Goal: Task Accomplishment & Management: Complete application form

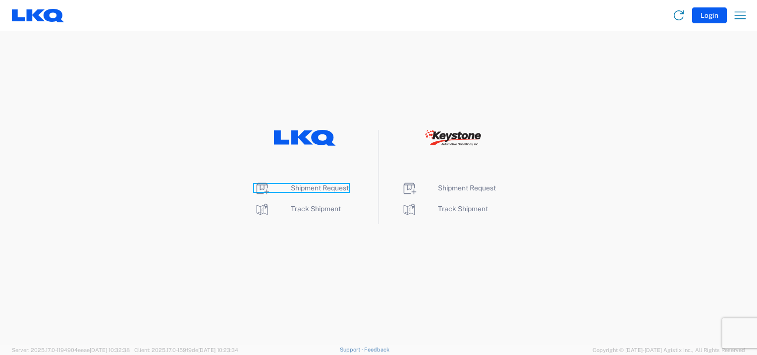
click at [297, 190] on span "Shipment Request" at bounding box center [320, 188] width 58 height 8
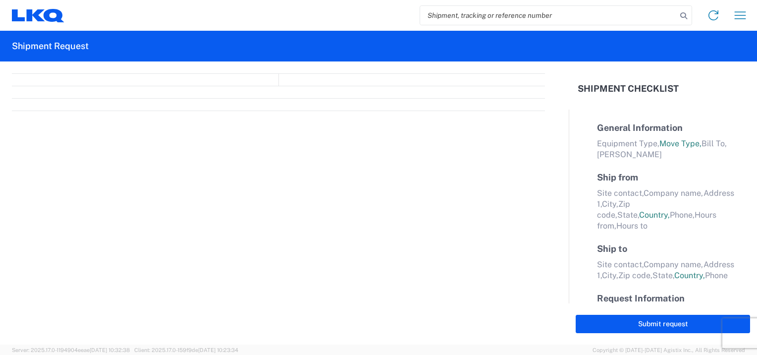
select select "FULL"
select select "LBS"
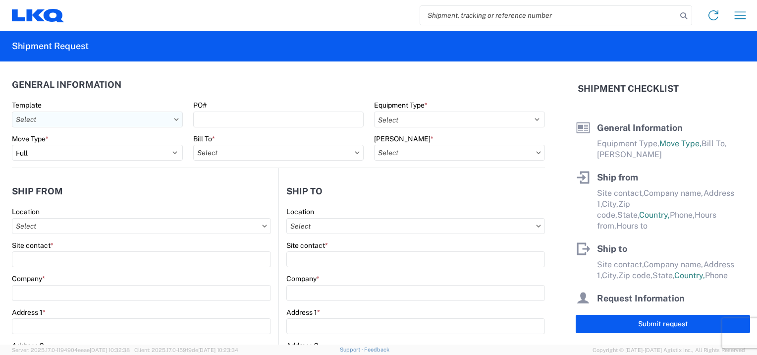
click at [42, 118] on input "Template" at bounding box center [97, 119] width 171 height 16
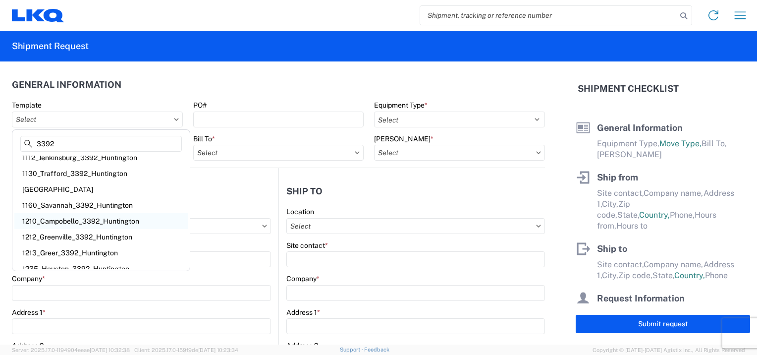
scroll to position [45, 0]
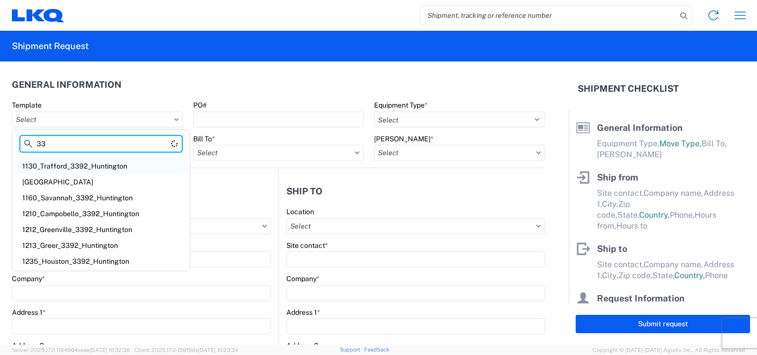
type input "3"
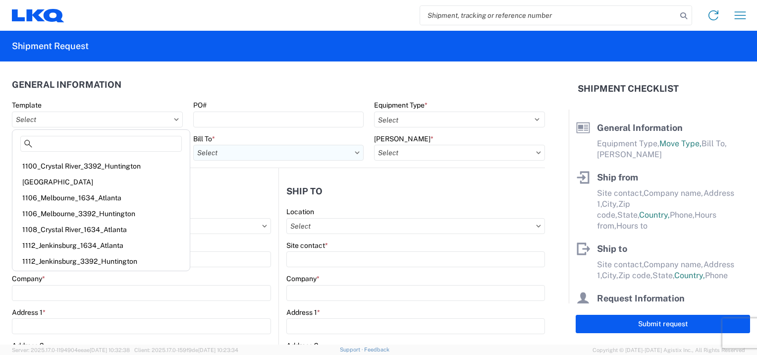
click at [285, 156] on input "Bill To *" at bounding box center [278, 153] width 171 height 16
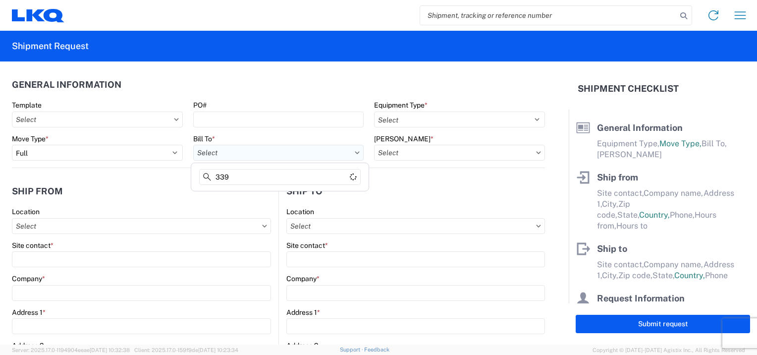
type input "3392"
click at [248, 198] on div "3392 - Transmetco" at bounding box center [279, 197] width 173 height 16
type input "3392 - Transmetco"
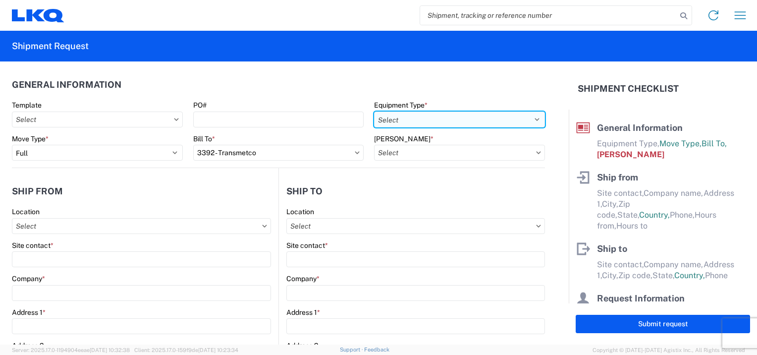
click at [398, 122] on select "Select 53’ Dry Van Flatbed Dropdeck (van) Lowboy (flatbed) Rail" at bounding box center [459, 119] width 171 height 16
select select "STDV"
click at [374, 111] on select "Select 53’ Dry Van Flatbed Dropdeck (van) Lowboy (flatbed) Rail" at bounding box center [459, 119] width 171 height 16
click at [523, 119] on select "Select 53’ Dry Van Flatbed Dropdeck (van) Lowboy (flatbed) Rail" at bounding box center [459, 119] width 171 height 16
click at [481, 120] on select "Select 53’ Dry Van Flatbed Dropdeck (van) Lowboy (flatbed) Rail" at bounding box center [459, 119] width 171 height 16
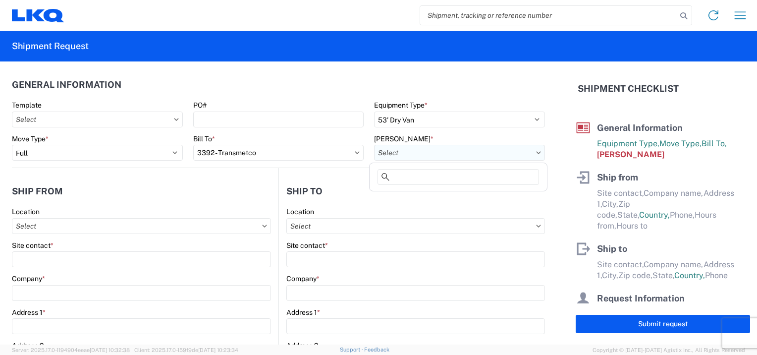
click at [425, 160] on input "[PERSON_NAME] *" at bounding box center [459, 153] width 171 height 16
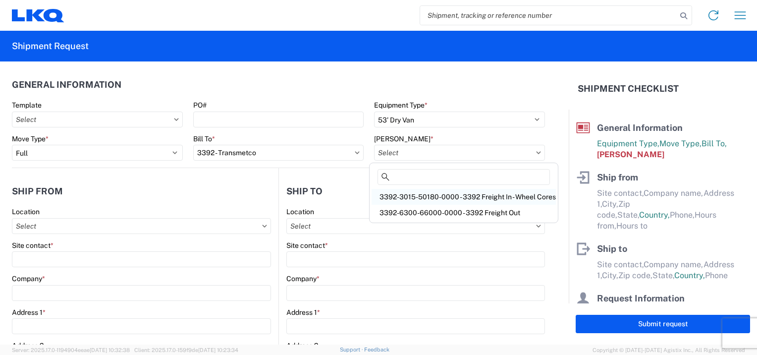
click at [426, 190] on div "3392-3015-50180-0000 - 3392 Freight In - Wheel Cores" at bounding box center [463, 197] width 184 height 16
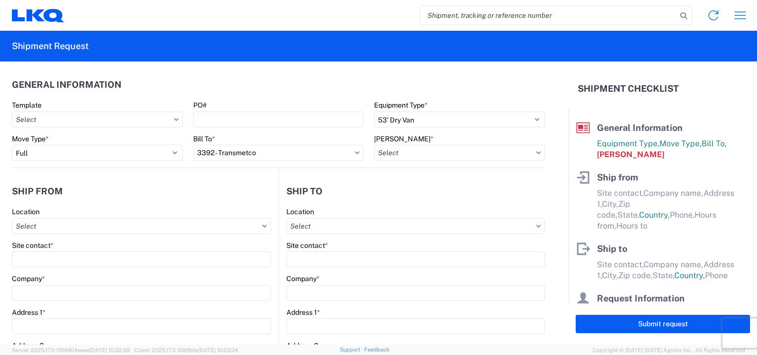
type input "3392-3015-50180-0000 - 3392 Freight In - Wheel Cores"
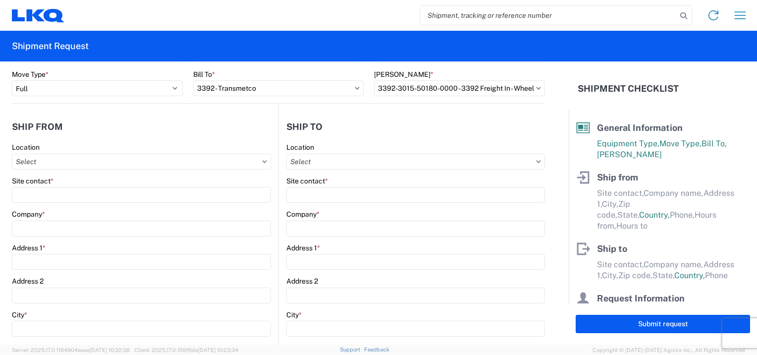
scroll to position [66, 0]
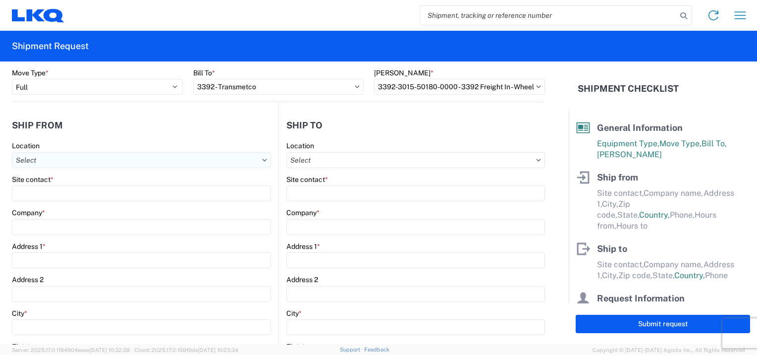
click at [113, 160] on input "Location" at bounding box center [141, 160] width 259 height 16
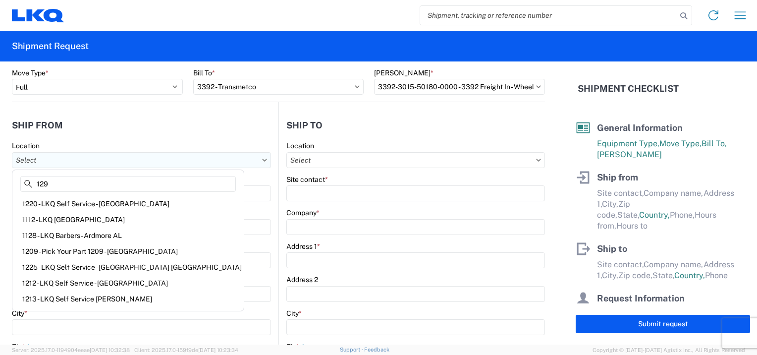
type input "1292"
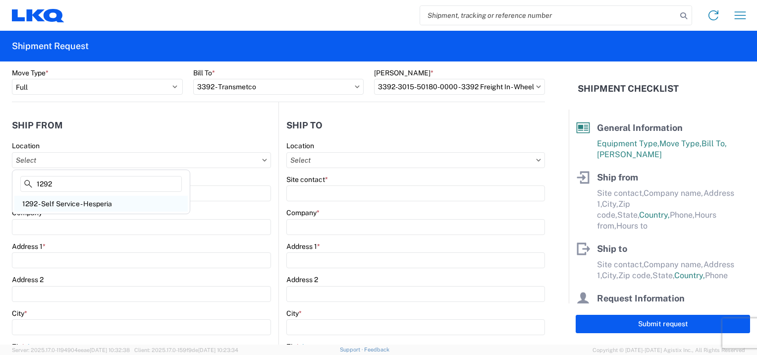
click at [90, 198] on div "1292 - Self Service - Hesperia" at bounding box center [100, 204] width 173 height 16
type input "1292 - Self Service - Hesperia"
type input "LKQ Corporation"
type input "[STREET_ADDRESS] East"
type input "Hesperia"
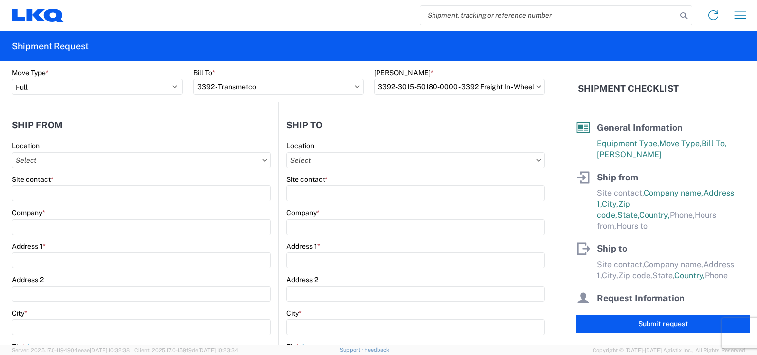
type input "92345"
select select "CA"
select select "US"
type input "07:00:00"
type input "17:00:00"
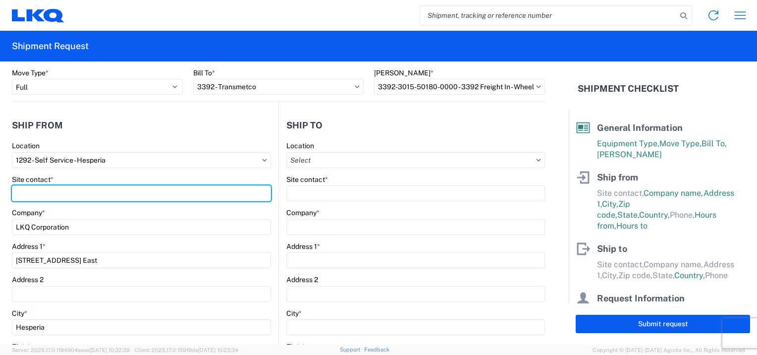
click at [90, 198] on input "Site contact *" at bounding box center [141, 193] width 259 height 16
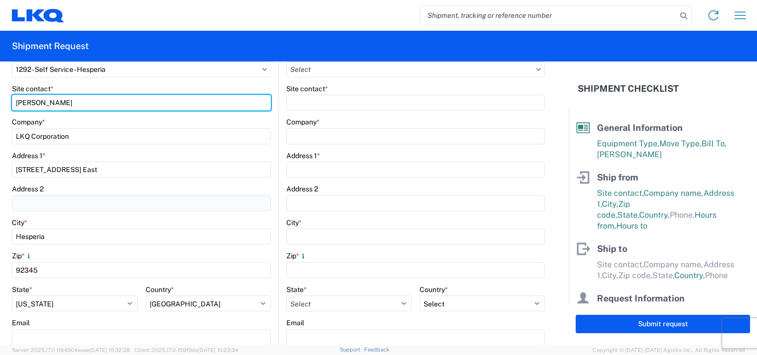
scroll to position [165, 0]
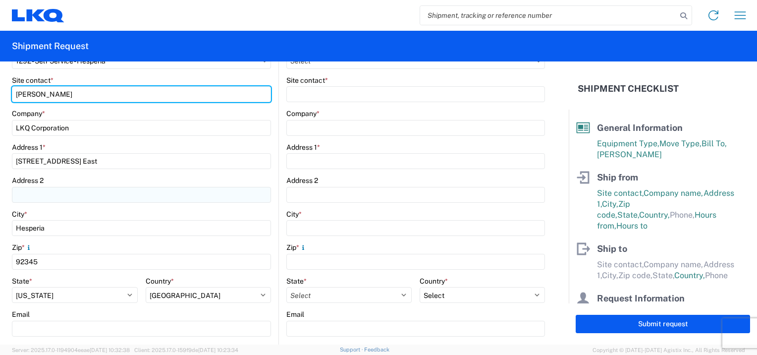
type input "[PERSON_NAME]"
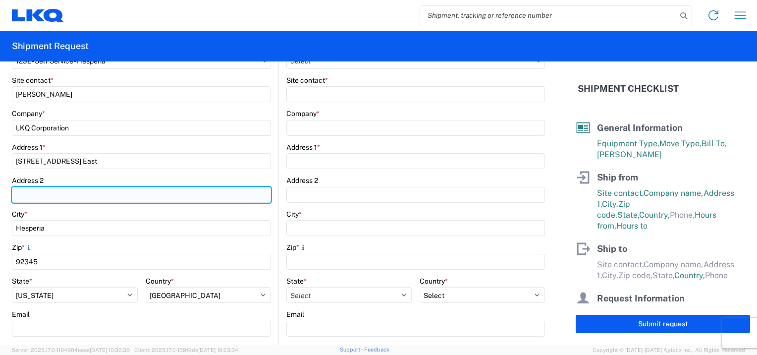
click at [91, 191] on input "Address 2" at bounding box center [141, 195] width 259 height 16
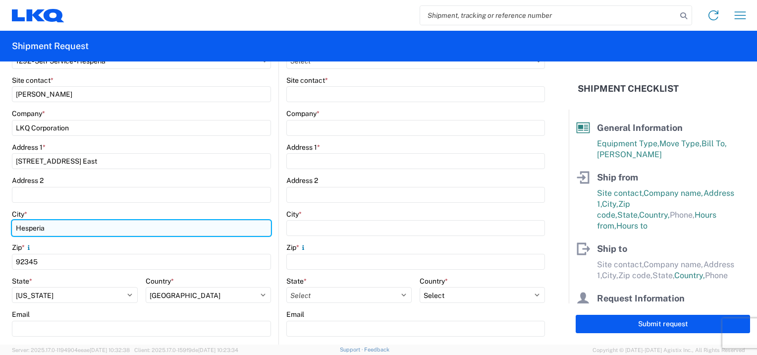
click at [83, 230] on input "Hesperia" at bounding box center [141, 228] width 259 height 16
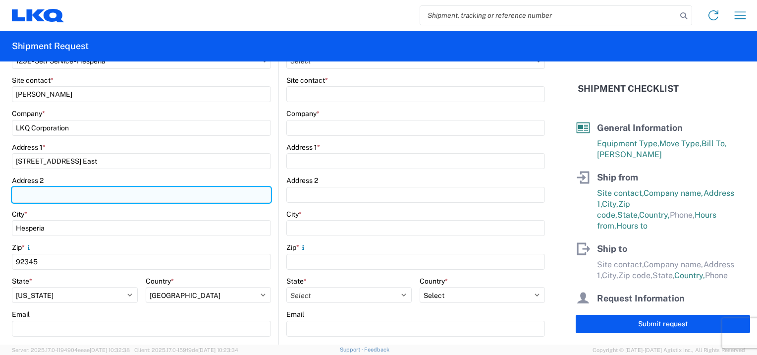
click at [85, 194] on input "Address 2" at bounding box center [141, 195] width 259 height 16
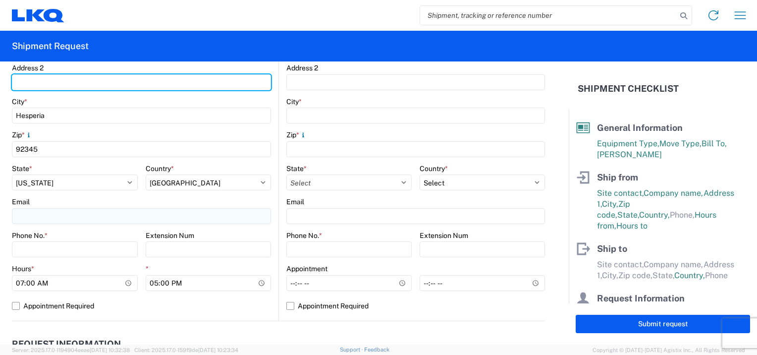
scroll to position [280, 0]
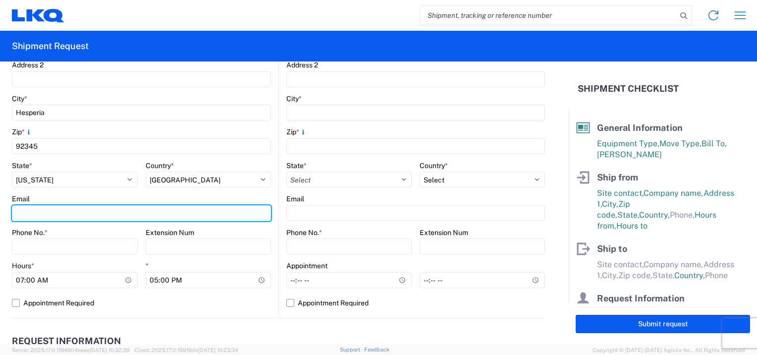
click at [83, 214] on input "Email" at bounding box center [141, 213] width 259 height 16
type input "[EMAIL_ADDRESS][DOMAIN_NAME]"
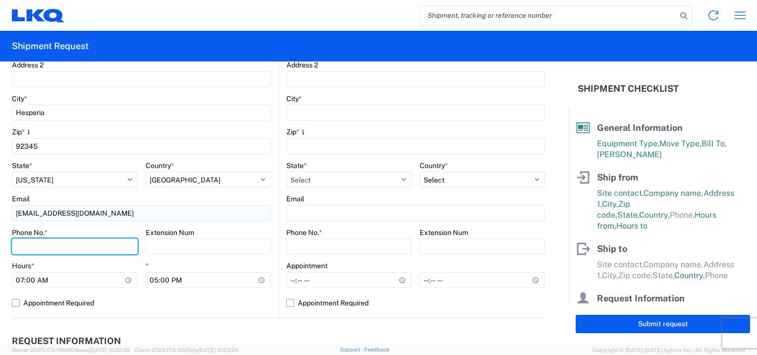
type input "9096638433"
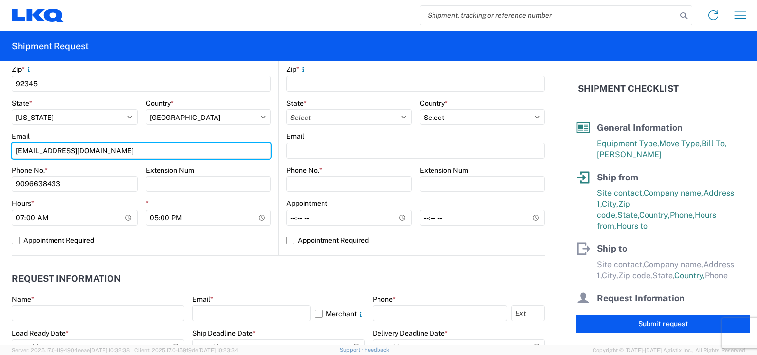
scroll to position [363, 0]
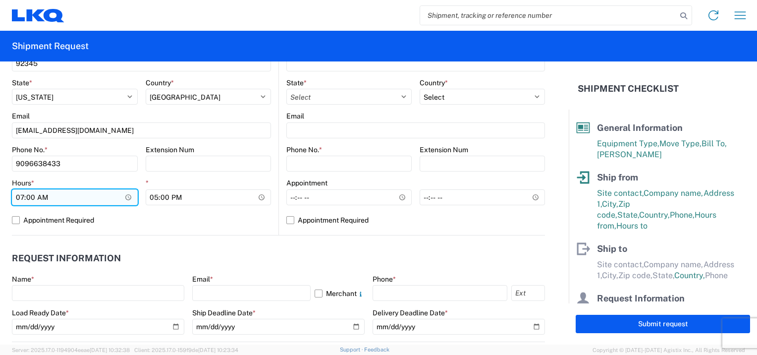
click at [53, 202] on input "07:00:00" at bounding box center [75, 197] width 126 height 16
click at [32, 195] on input "07:00:00" at bounding box center [75, 197] width 126 height 16
type input "07:06"
click at [130, 196] on input "Hours *" at bounding box center [75, 197] width 126 height 16
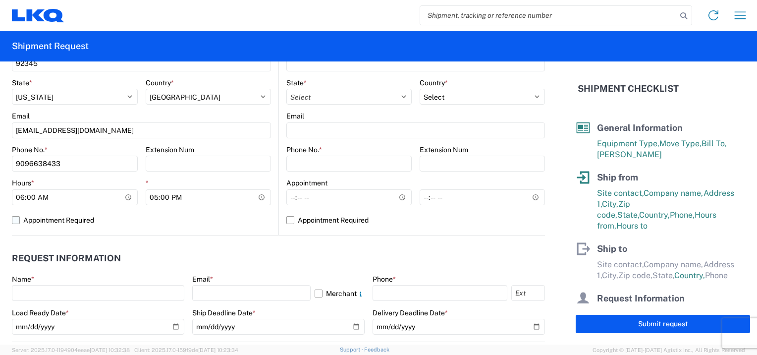
type input "06:00"
click at [165, 218] on label "Appointment Required" at bounding box center [141, 220] width 259 height 16
click at [0, 0] on input "Appointment Required" at bounding box center [0, 0] width 0 height 0
select select "US"
click at [19, 219] on label "Appointment Required" at bounding box center [141, 220] width 259 height 16
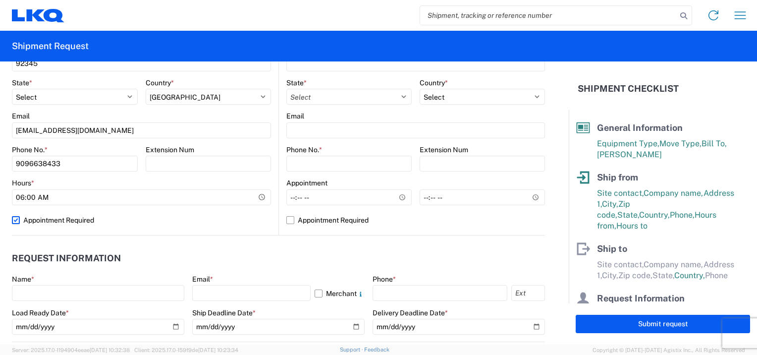
click at [0, 0] on input "Appointment Required" at bounding box center [0, 0] width 0 height 0
select select "US"
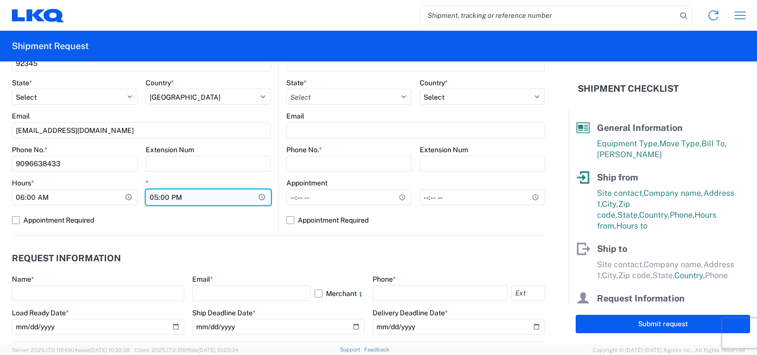
click at [192, 199] on input "17:00:00" at bounding box center [209, 197] width 126 height 16
type input "12:00"
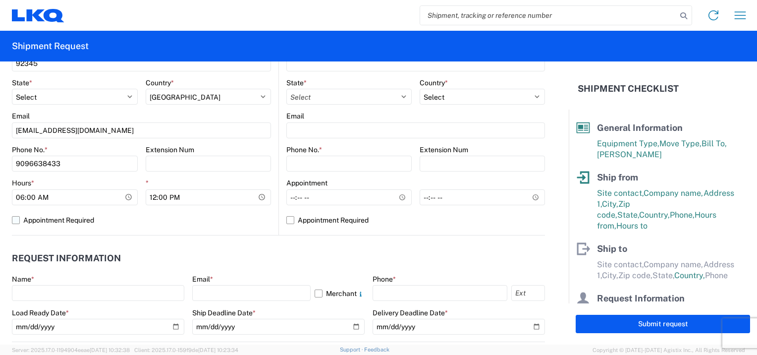
click at [179, 216] on label "Appointment Required" at bounding box center [141, 220] width 259 height 16
click at [0, 0] on input "Appointment Required" at bounding box center [0, 0] width 0 height 0
select select "CA"
select select "US"
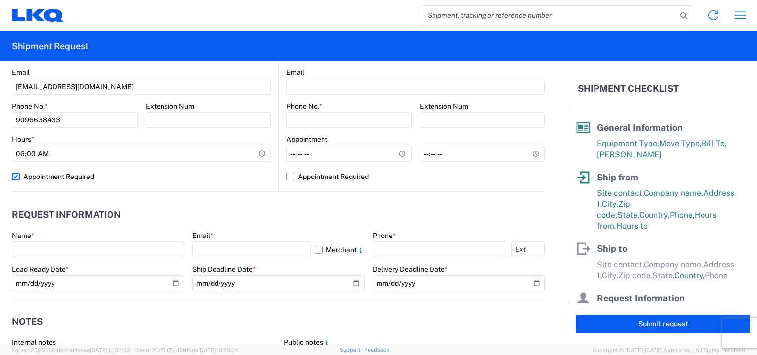
scroll to position [413, 0]
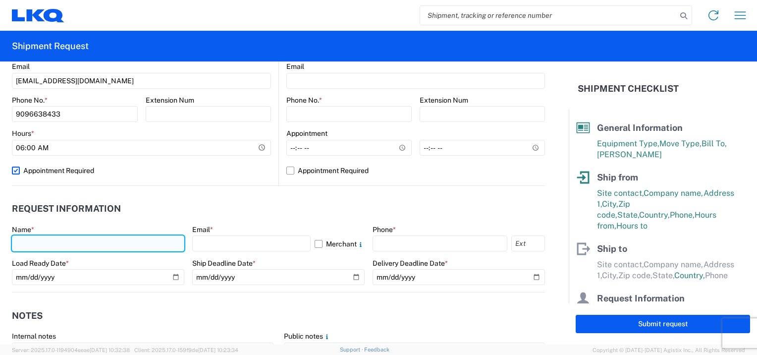
click at [58, 242] on input "text" at bounding box center [98, 243] width 172 height 16
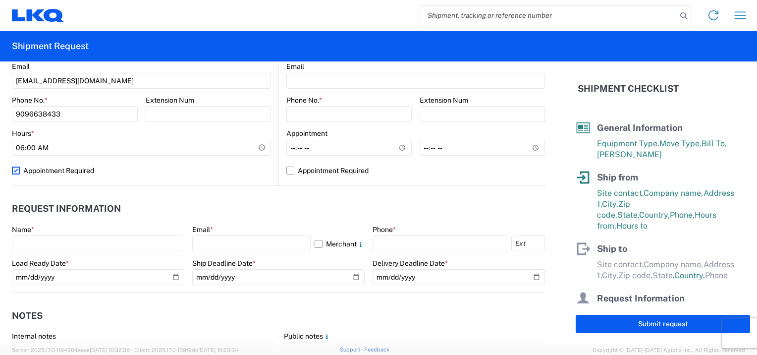
click at [216, 202] on header "Request Information" at bounding box center [278, 209] width 533 height 22
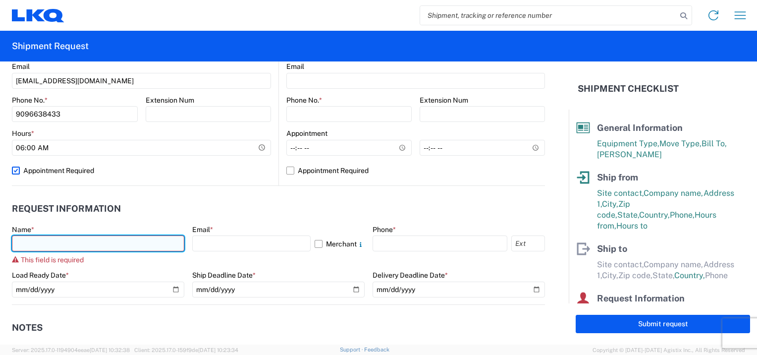
click at [110, 240] on input "text" at bounding box center [98, 243] width 172 height 16
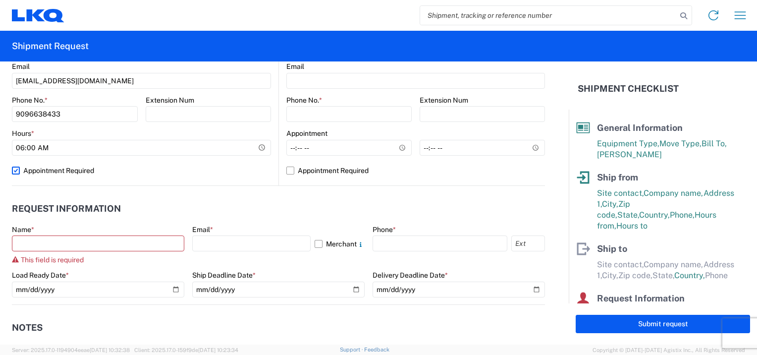
click at [222, 203] on header "Request Information" at bounding box center [278, 209] width 533 height 22
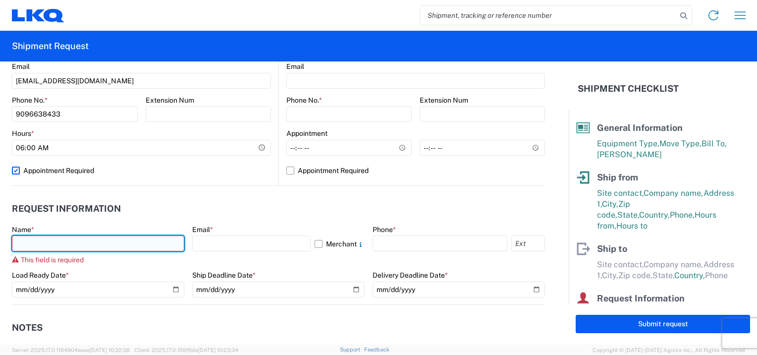
click at [72, 243] on input "text" at bounding box center [98, 243] width 172 height 16
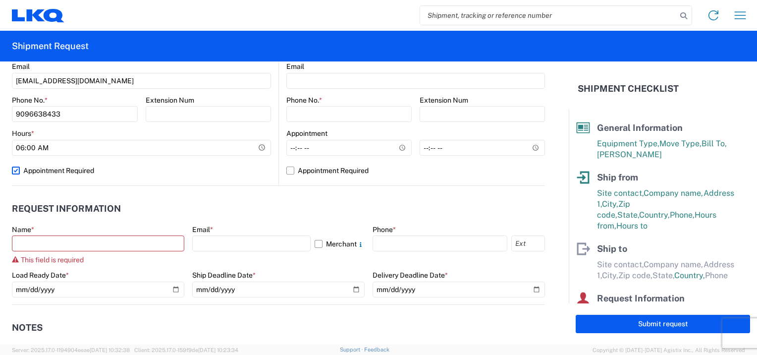
click at [208, 207] on header "Request Information" at bounding box center [278, 209] width 533 height 22
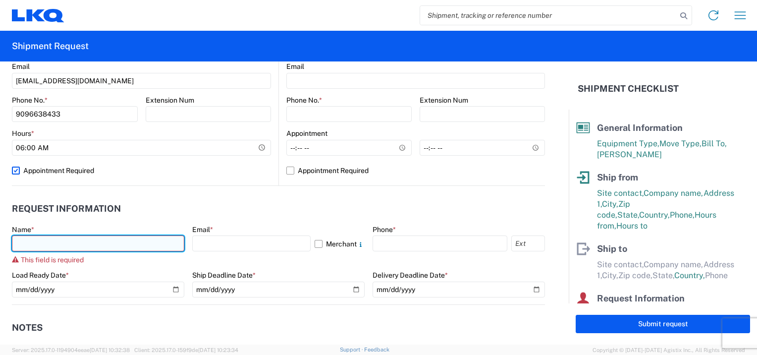
click at [65, 249] on input "text" at bounding box center [98, 243] width 172 height 16
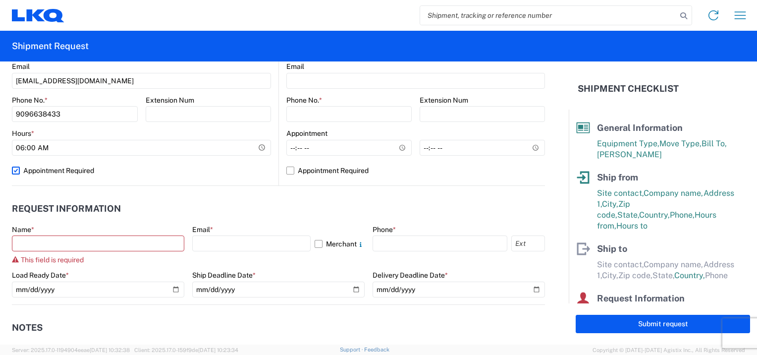
click at [228, 205] on header "Request Information" at bounding box center [278, 209] width 533 height 22
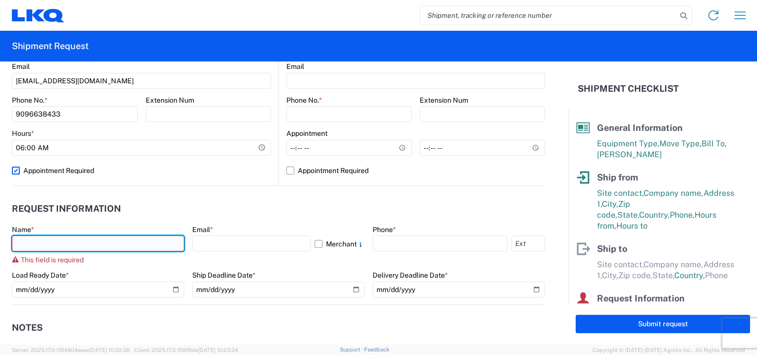
click at [105, 238] on input "text" at bounding box center [98, 243] width 172 height 16
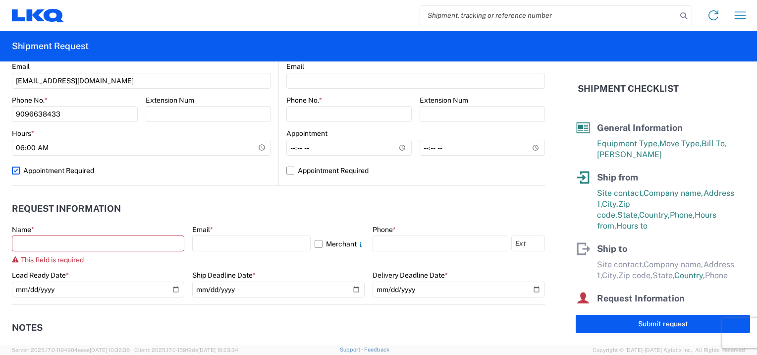
click at [207, 207] on header "Request Information" at bounding box center [278, 209] width 533 height 22
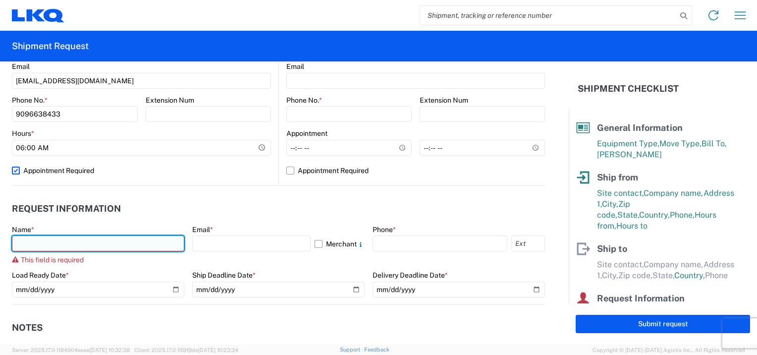
click at [83, 248] on input "text" at bounding box center [98, 243] width 172 height 16
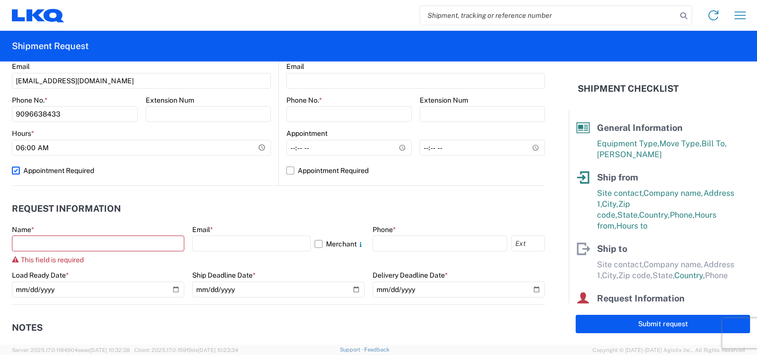
drag, startPoint x: 213, startPoint y: 196, endPoint x: 206, endPoint y: 197, distance: 7.5
click at [213, 196] on agx-request-info "Request Information Name * This field is required Email * Merchant Phone * Load…" at bounding box center [278, 245] width 533 height 119
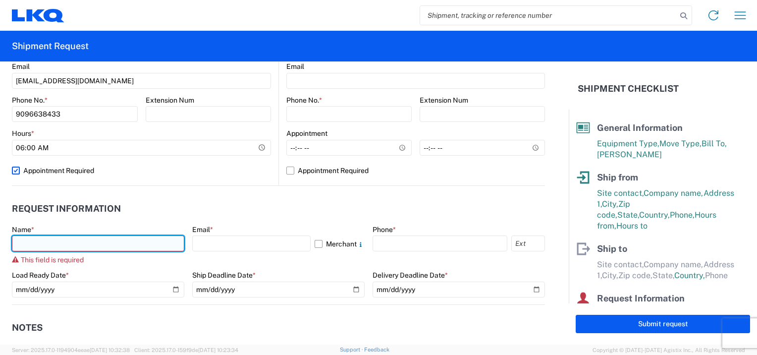
click at [81, 240] on input "text" at bounding box center [98, 243] width 172 height 16
type input "[PERSON_NAME]"
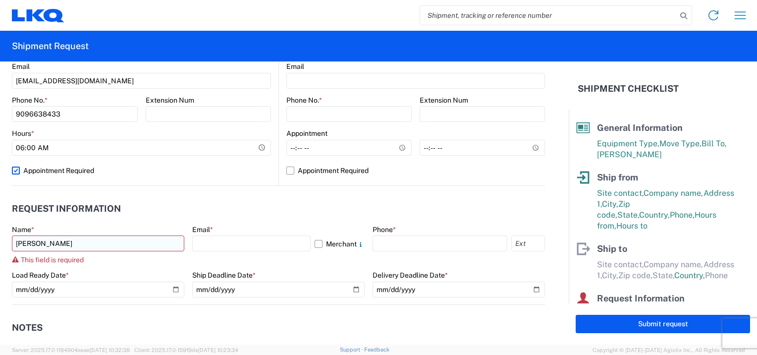
type input "LKQ Pick Your Part"
type input "[STREET_ADDRESS]"
type input "HESPERIA"
type input "92345"
select select "CA"
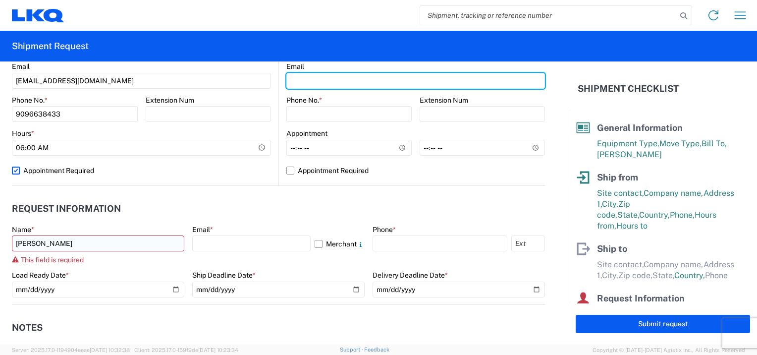
type input "[EMAIL_ADDRESS][DOMAIN_NAME]"
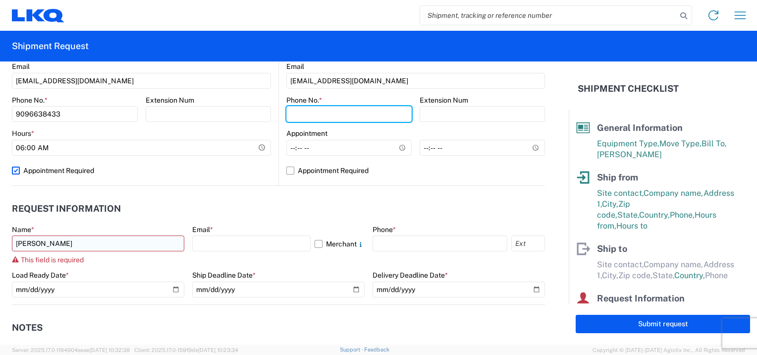
type input "9096638433"
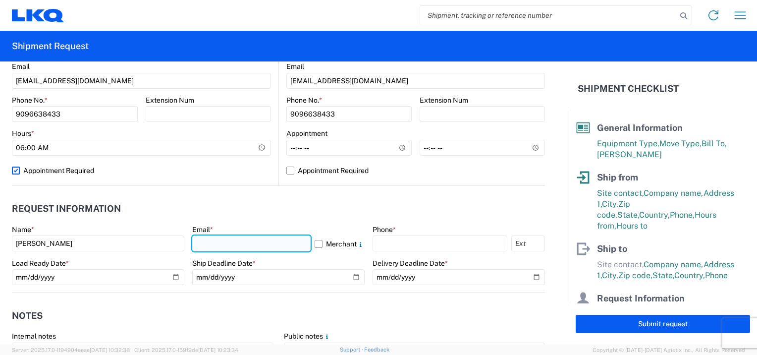
click at [201, 236] on input "text" at bounding box center [251, 243] width 118 height 16
drag, startPoint x: 396, startPoint y: 205, endPoint x: 381, endPoint y: 204, distance: 14.4
click at [396, 205] on header "Request Information" at bounding box center [278, 209] width 533 height 22
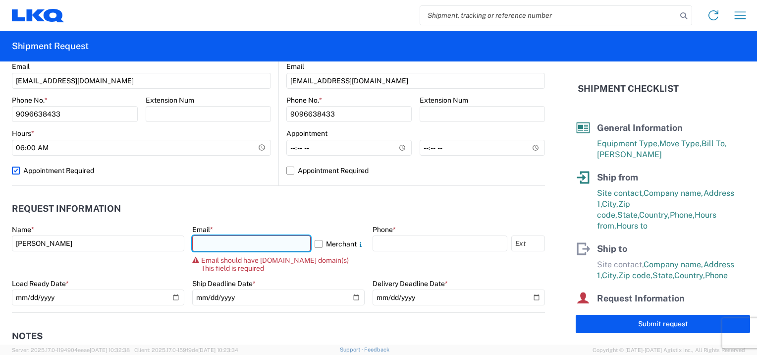
click at [220, 239] on input "text" at bounding box center [251, 243] width 118 height 16
click at [152, 207] on header "Request Information" at bounding box center [278, 209] width 533 height 22
click at [233, 245] on input "text" at bounding box center [251, 243] width 118 height 16
type input "[EMAIL_ADDRESS][DOMAIN_NAME]"
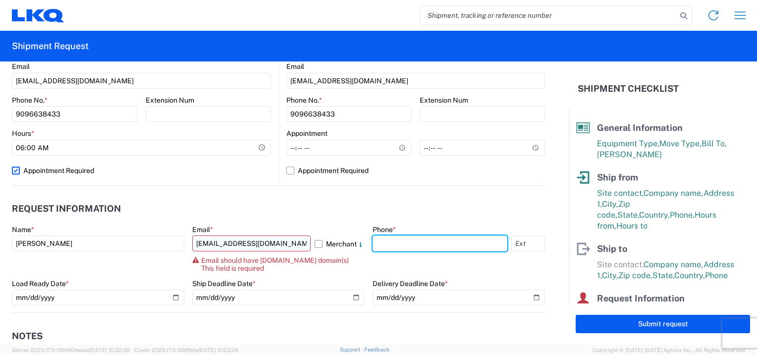
type input "9096638433"
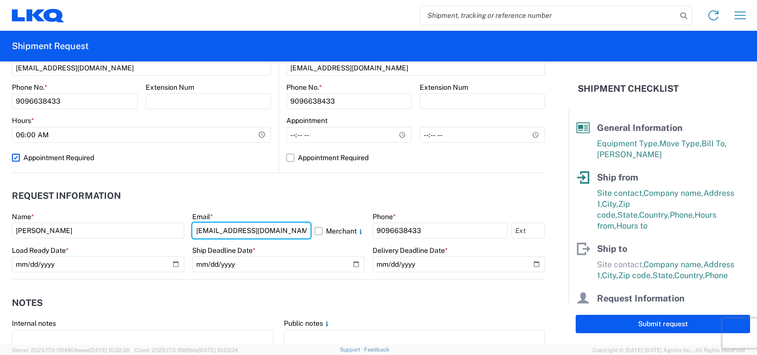
scroll to position [429, 0]
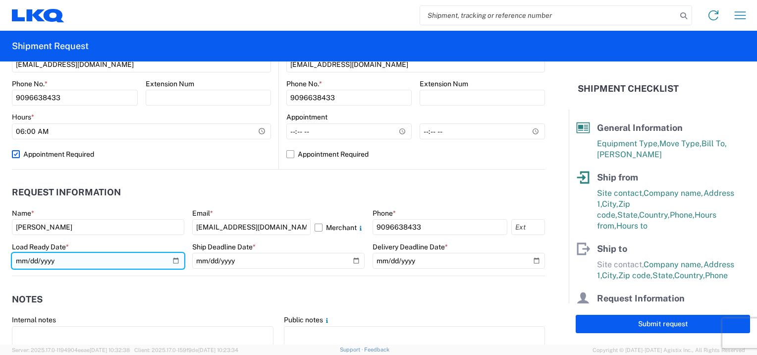
click at [172, 262] on input "date" at bounding box center [98, 261] width 172 height 16
type input "[DATE]"
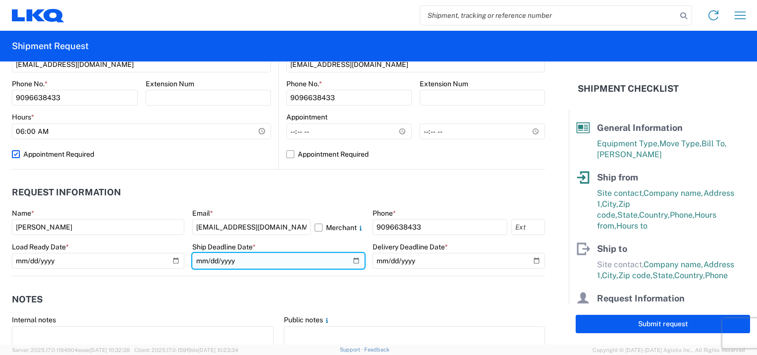
click at [349, 260] on input "date" at bounding box center [278, 261] width 172 height 16
type input "[DATE]"
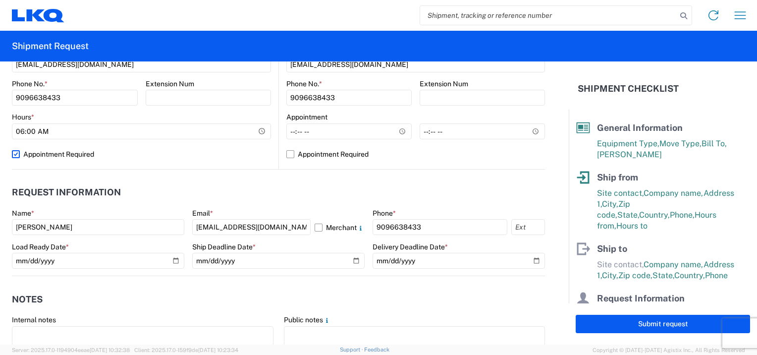
click at [430, 295] on header "Notes" at bounding box center [278, 299] width 533 height 22
click at [359, 198] on header "Request Information" at bounding box center [278, 192] width 533 height 22
click at [399, 285] on agx-notes "Notes Internal notes Public notes Quote only" at bounding box center [278, 329] width 533 height 106
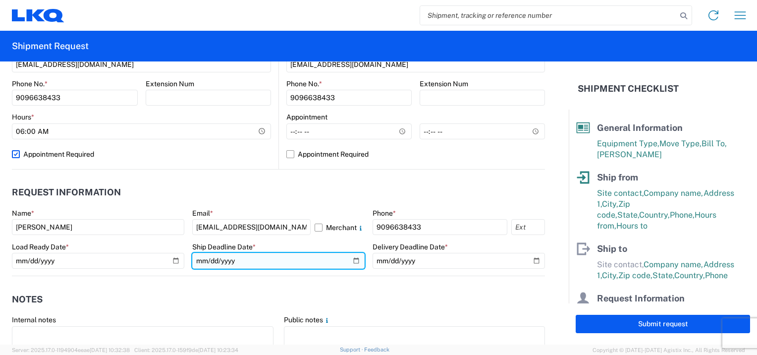
click at [248, 264] on input "[DATE]" at bounding box center [278, 261] width 172 height 16
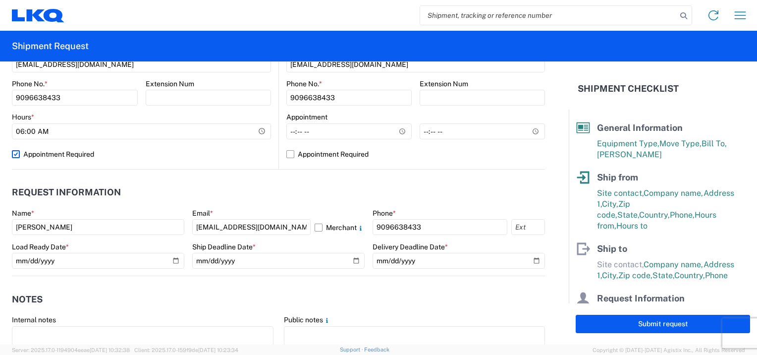
click at [210, 278] on agx-notes "Notes Internal notes Public notes Quote only" at bounding box center [278, 329] width 533 height 106
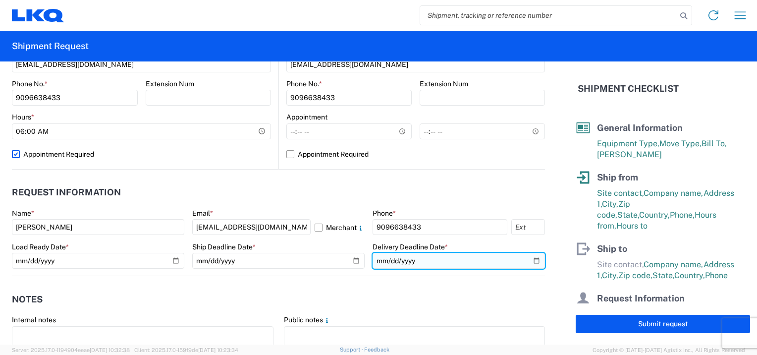
click at [526, 260] on input "date" at bounding box center [458, 261] width 172 height 16
type input "[DATE]"
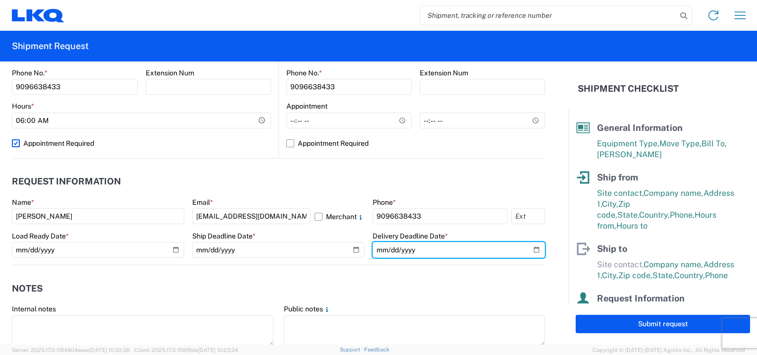
scroll to position [446, 0]
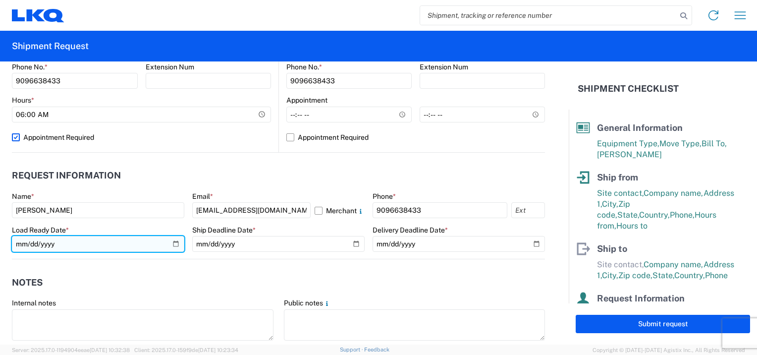
click at [174, 245] on input "[DATE]" at bounding box center [98, 244] width 172 height 16
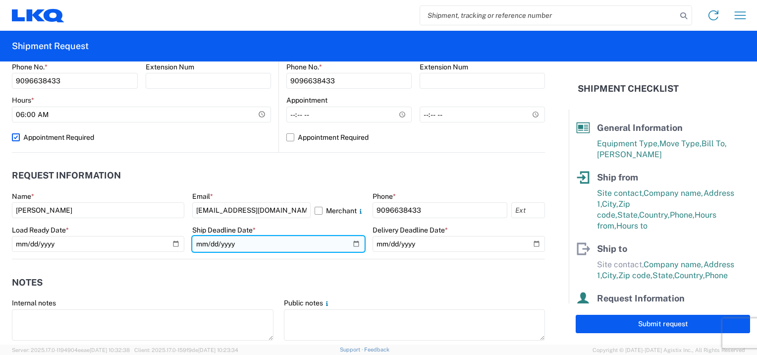
click at [351, 242] on input "[DATE]" at bounding box center [278, 244] width 172 height 16
type input "[DATE]"
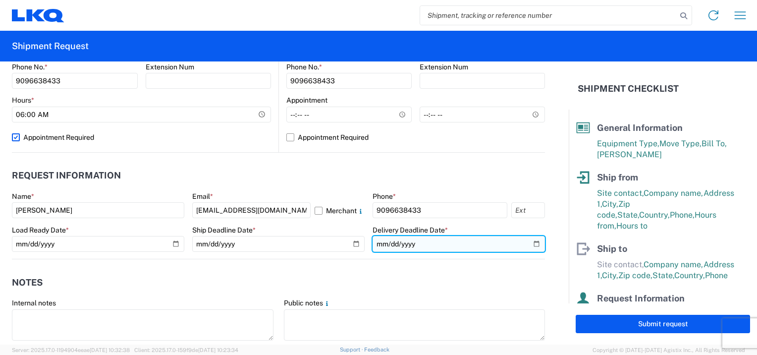
click at [532, 244] on input "[DATE]" at bounding box center [458, 244] width 172 height 16
type input "[DATE]"
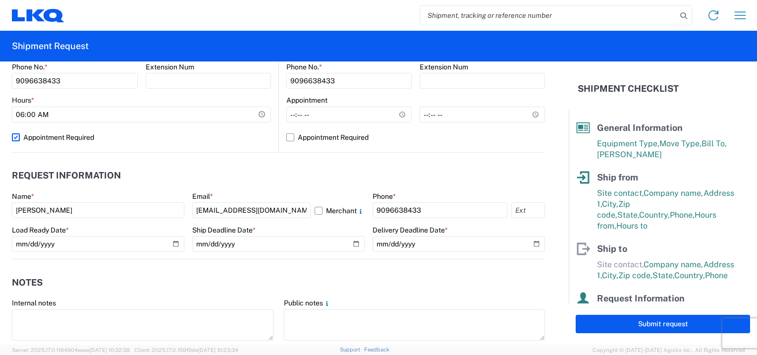
click at [367, 271] on header "Notes" at bounding box center [278, 282] width 533 height 22
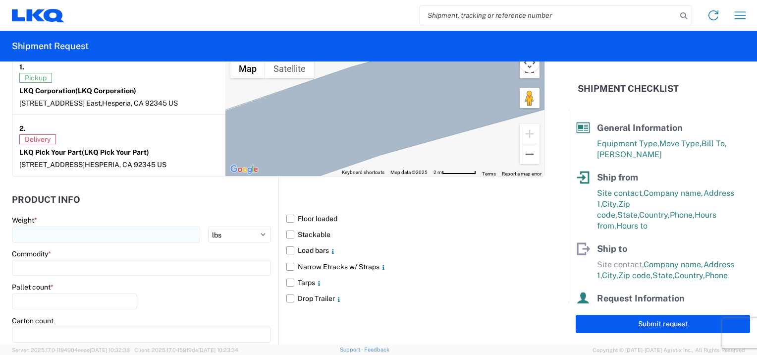
scroll to position [809, 0]
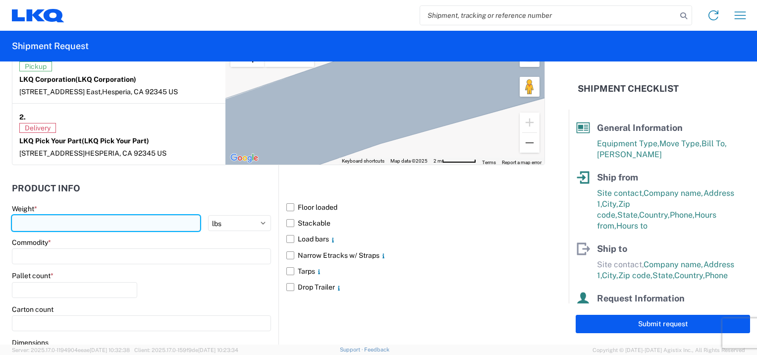
click at [59, 226] on input "number" at bounding box center [106, 223] width 188 height 16
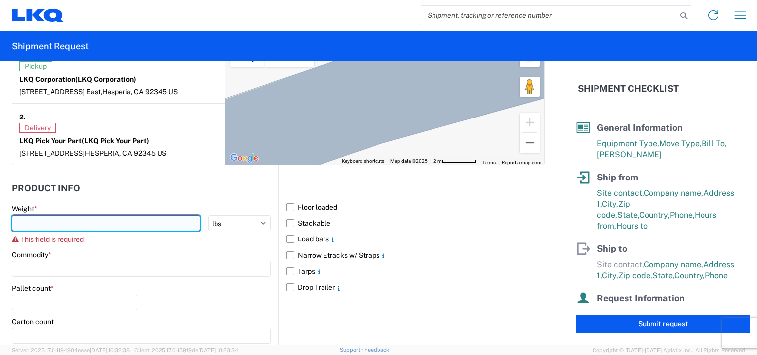
click at [36, 216] on input "number" at bounding box center [106, 223] width 188 height 16
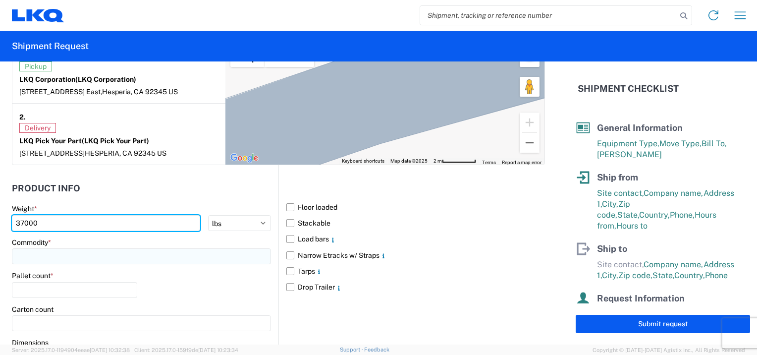
type input "37000"
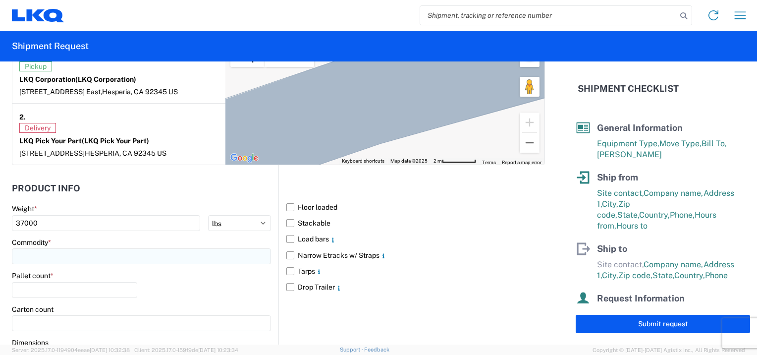
click at [66, 256] on input at bounding box center [141, 256] width 259 height 16
type input "a"
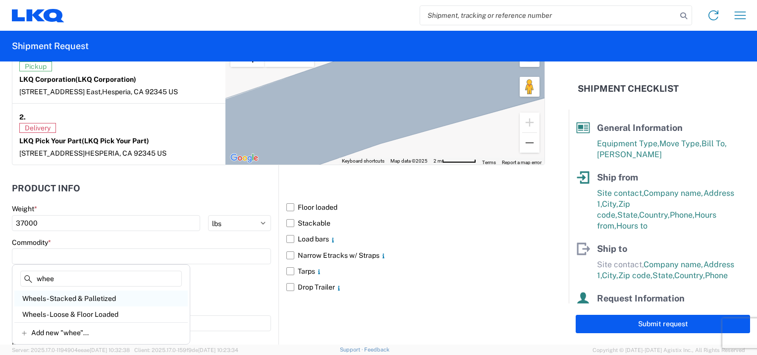
type input "whee"
click at [105, 301] on div "Wheels - Stacked & Palletized" at bounding box center [100, 298] width 173 height 16
type input "Wheels - Stacked & Palletized"
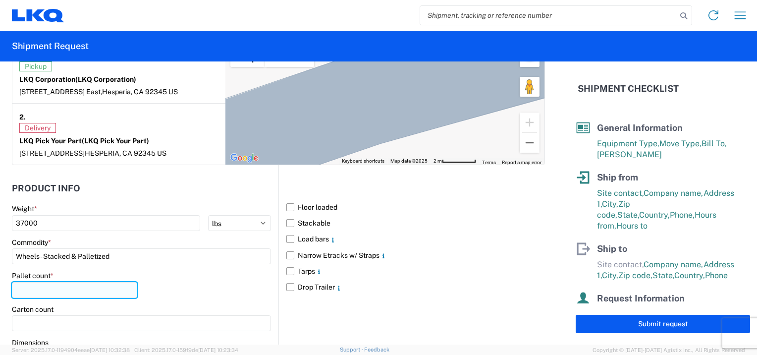
click at [28, 291] on input "number" at bounding box center [74, 290] width 125 height 16
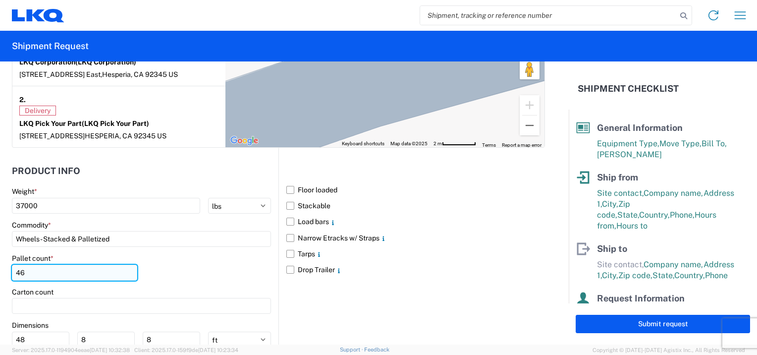
scroll to position [842, 0]
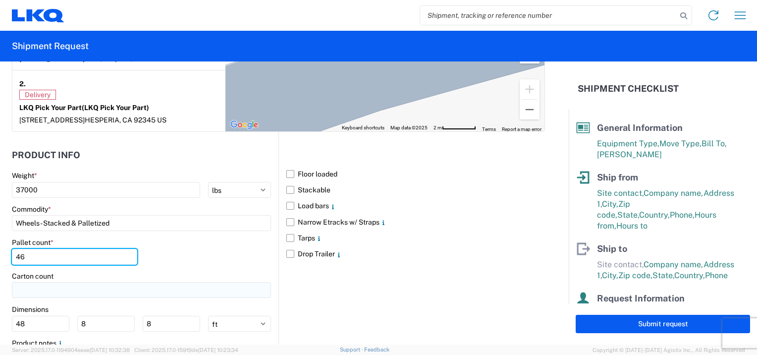
type input "46"
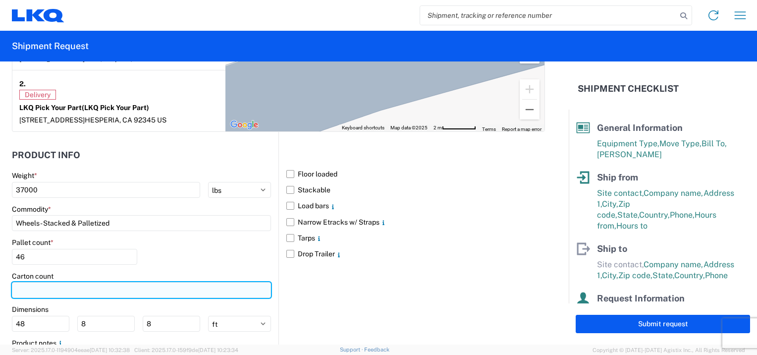
click at [41, 287] on input "number" at bounding box center [141, 290] width 259 height 16
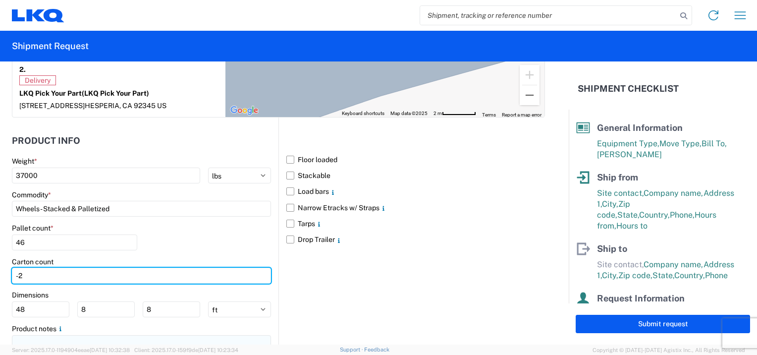
scroll to position [853, 0]
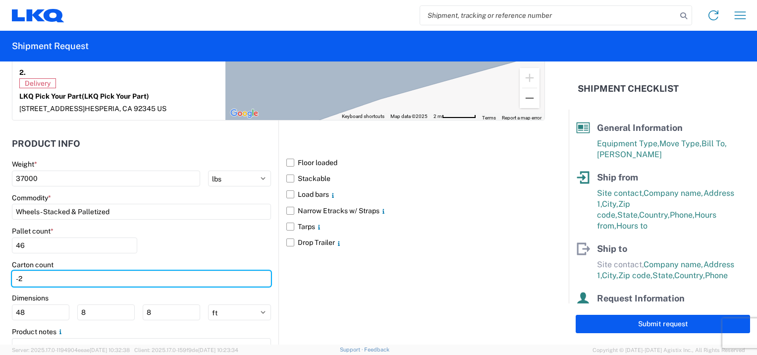
type input "-2"
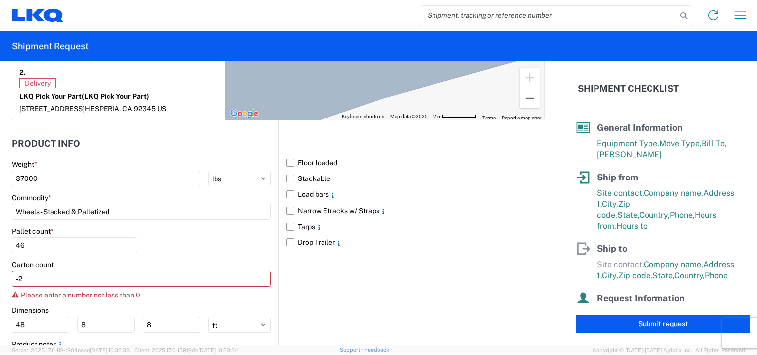
click at [173, 242] on div "Pallet count * 46" at bounding box center [141, 243] width 259 height 34
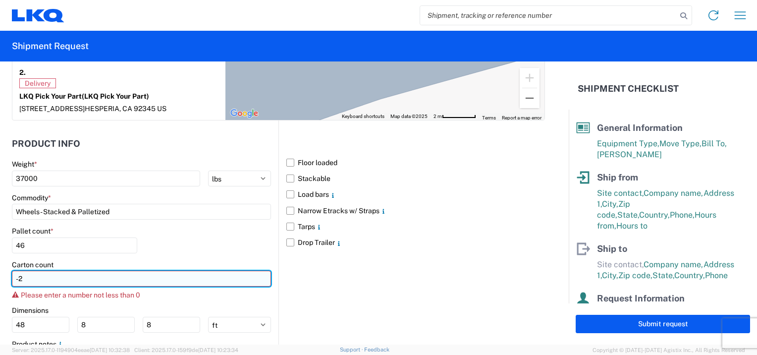
click at [44, 283] on input "-2" at bounding box center [141, 278] width 259 height 16
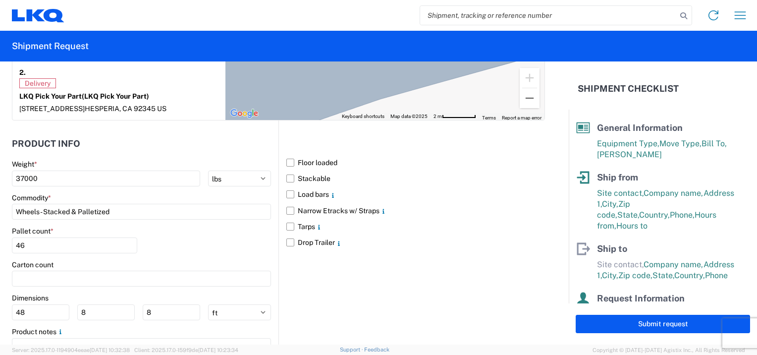
click at [166, 258] on div "Pallet count * 46" at bounding box center [141, 243] width 259 height 34
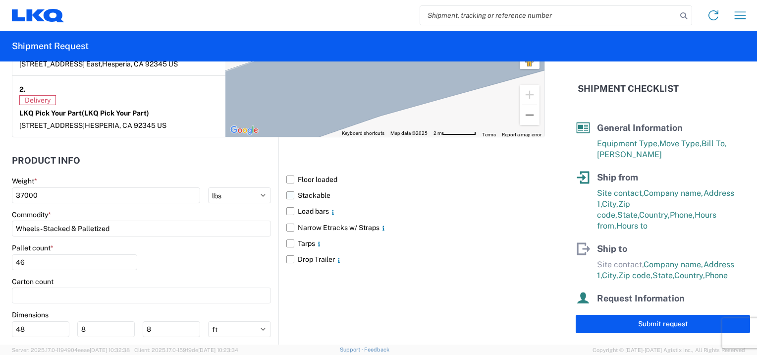
click at [287, 196] on label "Stackable" at bounding box center [415, 195] width 259 height 16
click at [0, 0] on input "Stackable" at bounding box center [0, 0] width 0 height 0
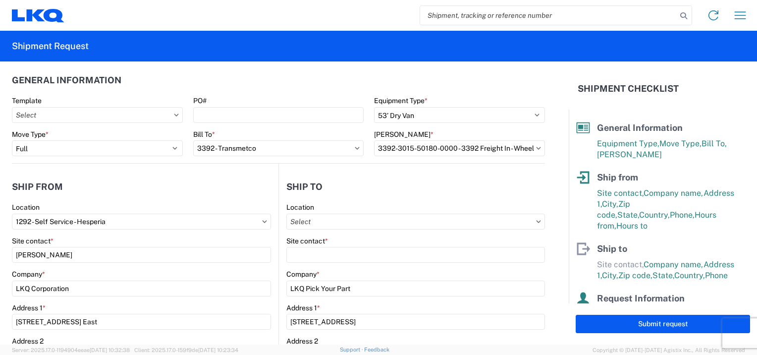
scroll to position [0, 0]
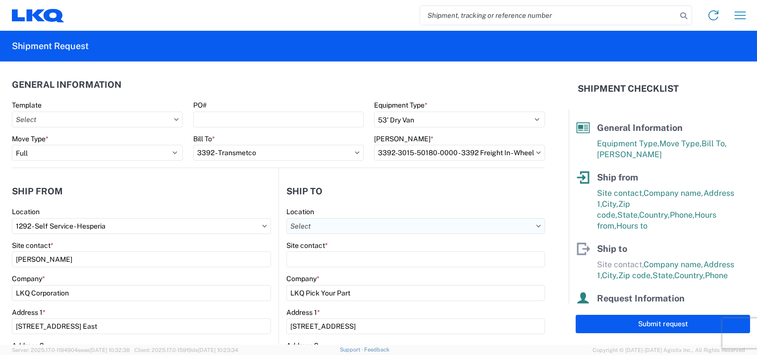
click at [318, 228] on input "Location" at bounding box center [415, 226] width 259 height 16
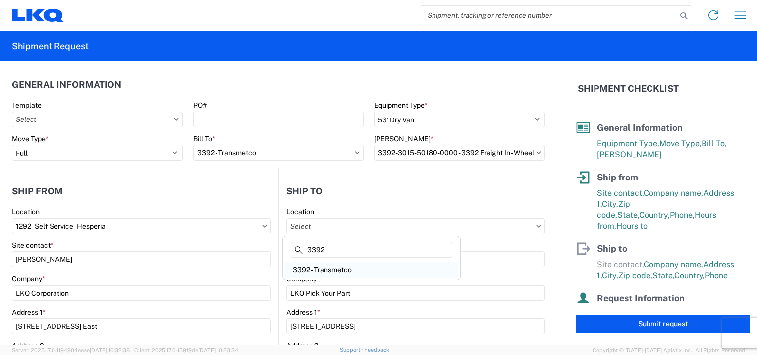
type input "3392"
click at [324, 267] on div "3392 - Transmetco" at bounding box center [371, 270] width 173 height 16
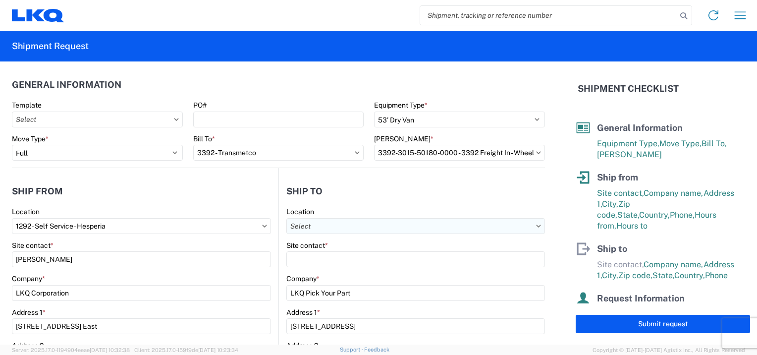
type input "3392 - Transmetco"
type input "LKQ Corporation"
type input "[STREET_ADDRESS]"
type input "Huntington"
type input "46750"
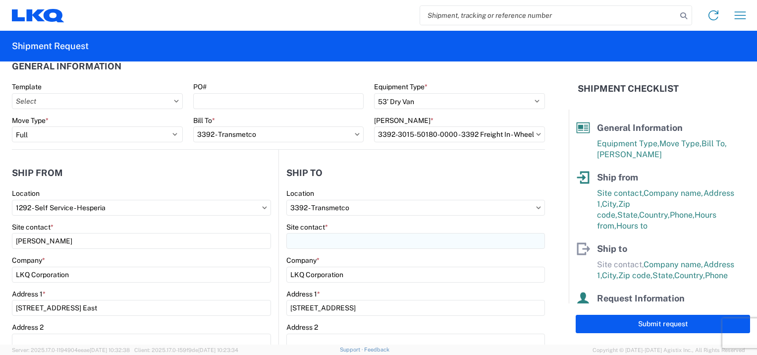
select select "US"
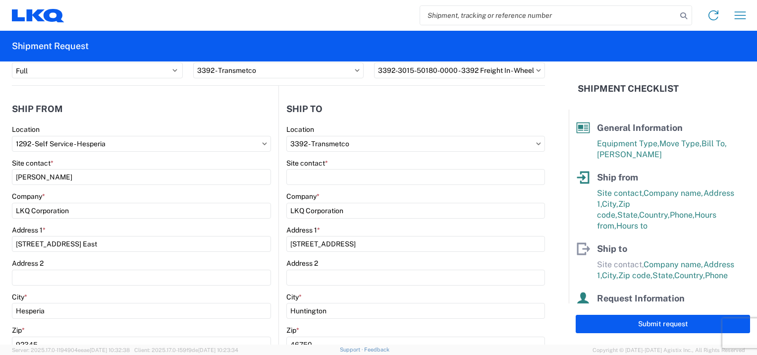
scroll to position [99, 0]
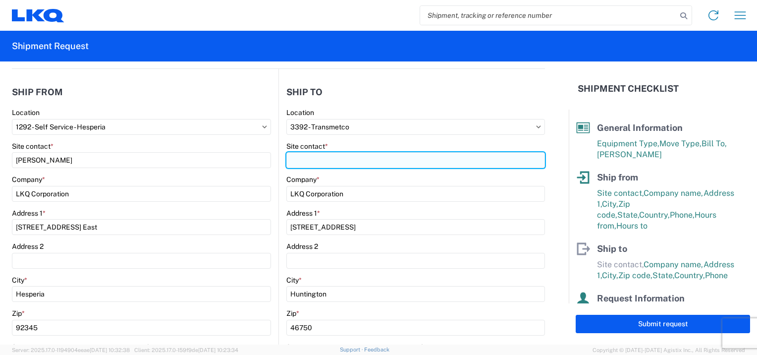
click at [347, 162] on input "Site contact *" at bounding box center [415, 160] width 259 height 16
type input "p"
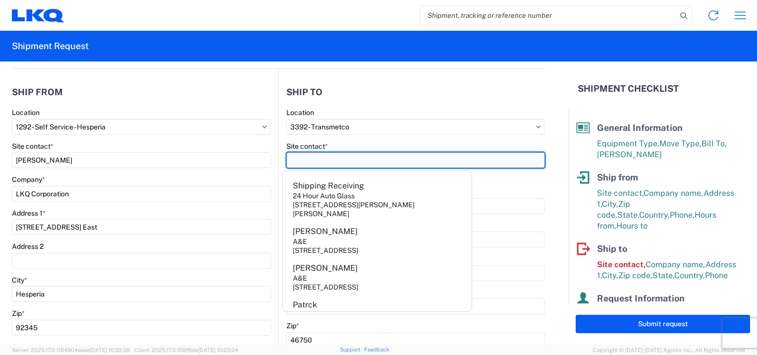
click at [313, 162] on input "Site contact *" at bounding box center [415, 160] width 259 height 16
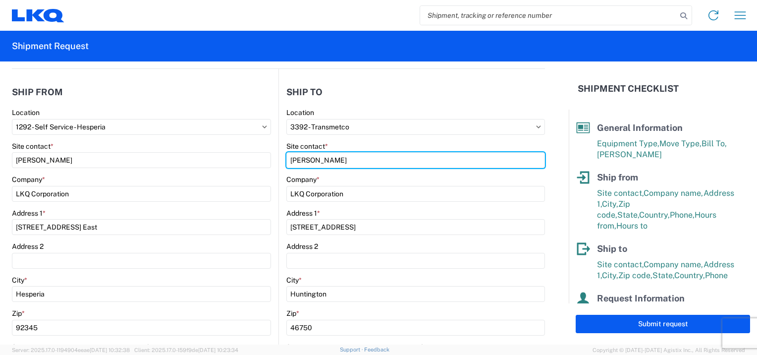
type input "[PERSON_NAME]"
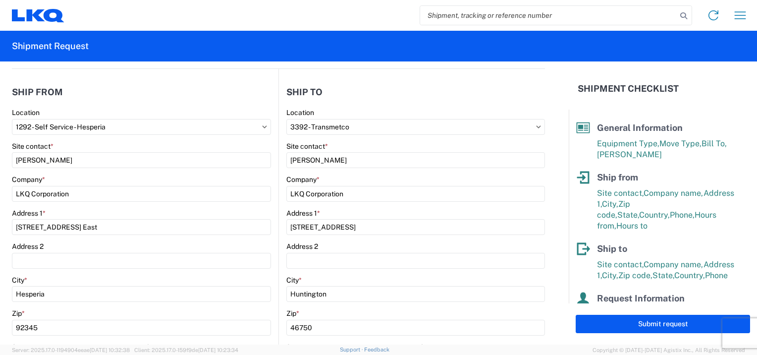
click at [352, 173] on agx-form-control-wrapper-v2 "Site contact * [PERSON_NAME]" at bounding box center [415, 159] width 259 height 34
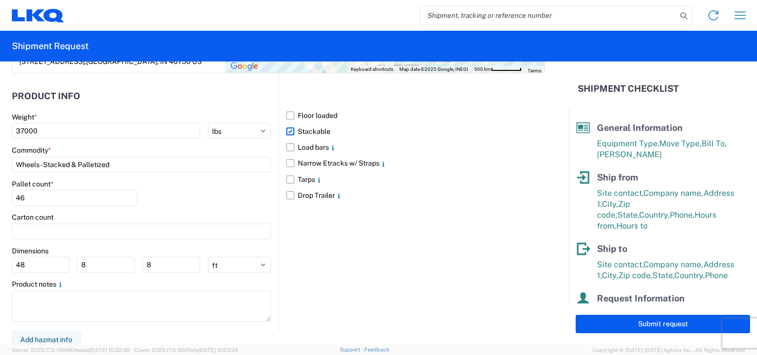
scroll to position [903, 0]
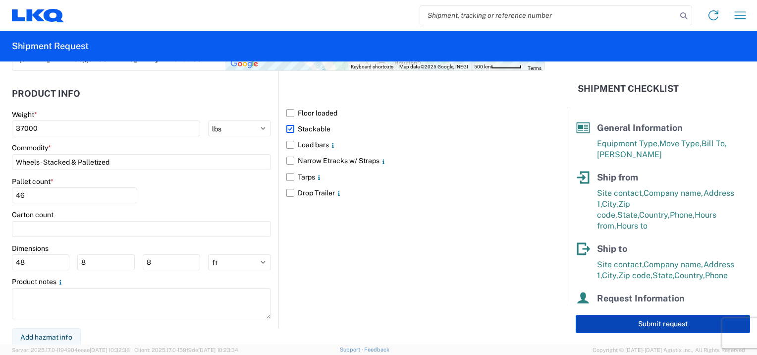
click at [656, 326] on button "Submit request" at bounding box center [663, 323] width 174 height 18
select select "US"
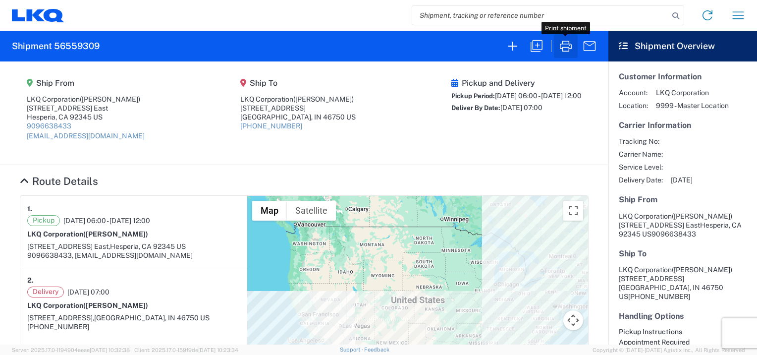
click at [562, 48] on icon "button" at bounding box center [566, 46] width 16 height 16
click at [583, 45] on icon "button" at bounding box center [589, 46] width 16 height 16
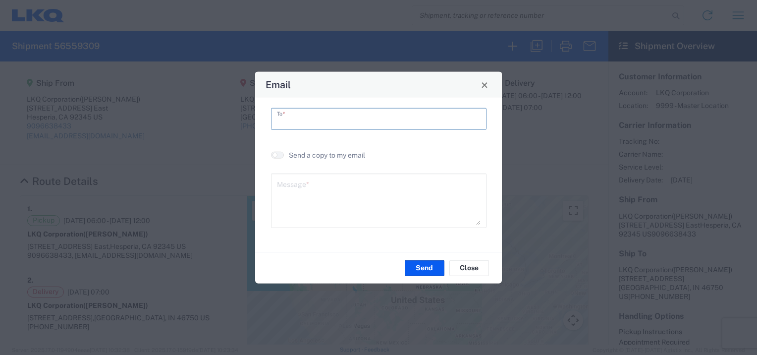
click at [349, 115] on input "text" at bounding box center [379, 117] width 204 height 17
type input "[EMAIL_ADDRESS][DOMAIN_NAME]"
click at [430, 266] on button "Send" at bounding box center [425, 268] width 40 height 16
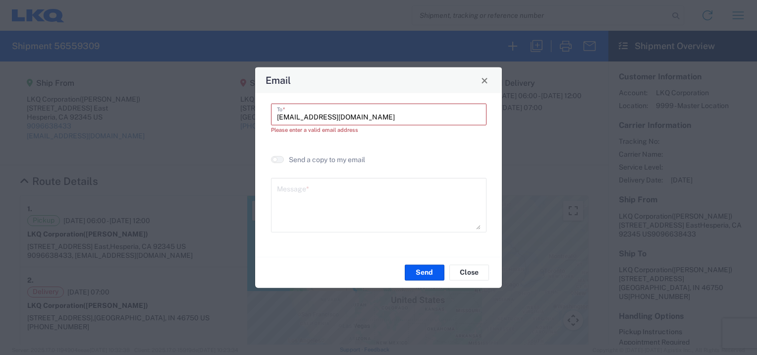
click at [289, 119] on input "[EMAIL_ADDRESS][DOMAIN_NAME]" at bounding box center [379, 113] width 204 height 17
click at [368, 119] on input "[EMAIL_ADDRESS][DOMAIN_NAME]" at bounding box center [379, 113] width 204 height 17
click at [327, 121] on input "[EMAIL_ADDRESS][DOMAIN_NAME]" at bounding box center [379, 113] width 204 height 17
click at [468, 275] on button "Close" at bounding box center [469, 272] width 40 height 16
